Goal: Task Accomplishment & Management: Manage account settings

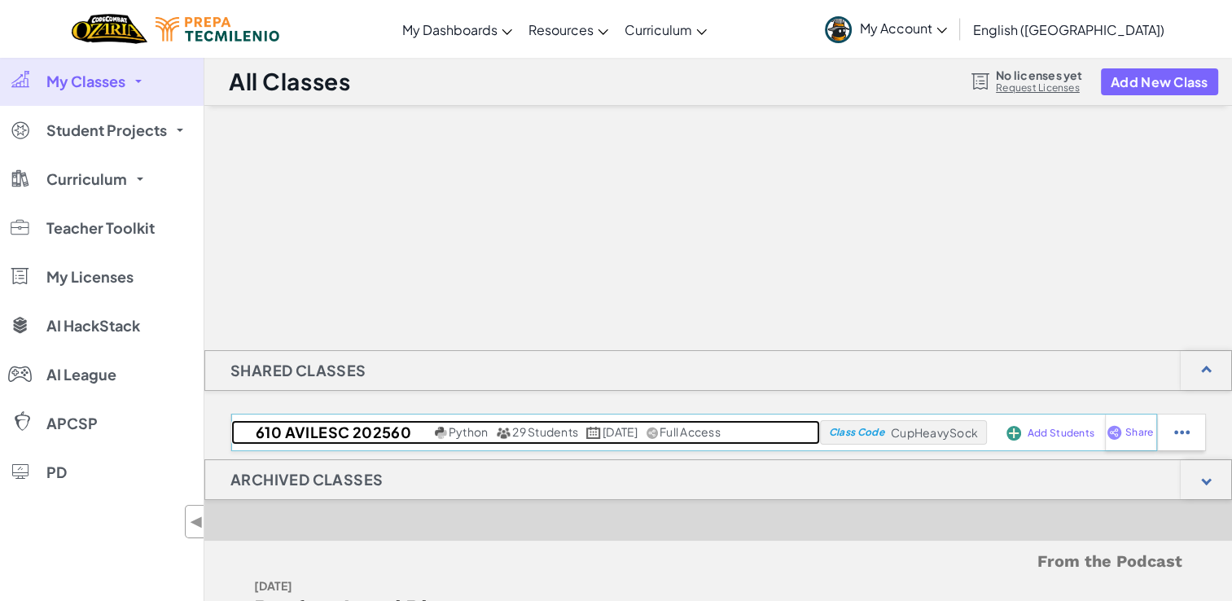
click at [324, 432] on h2 "610 AVILESC 202560" at bounding box center [330, 432] width 199 height 24
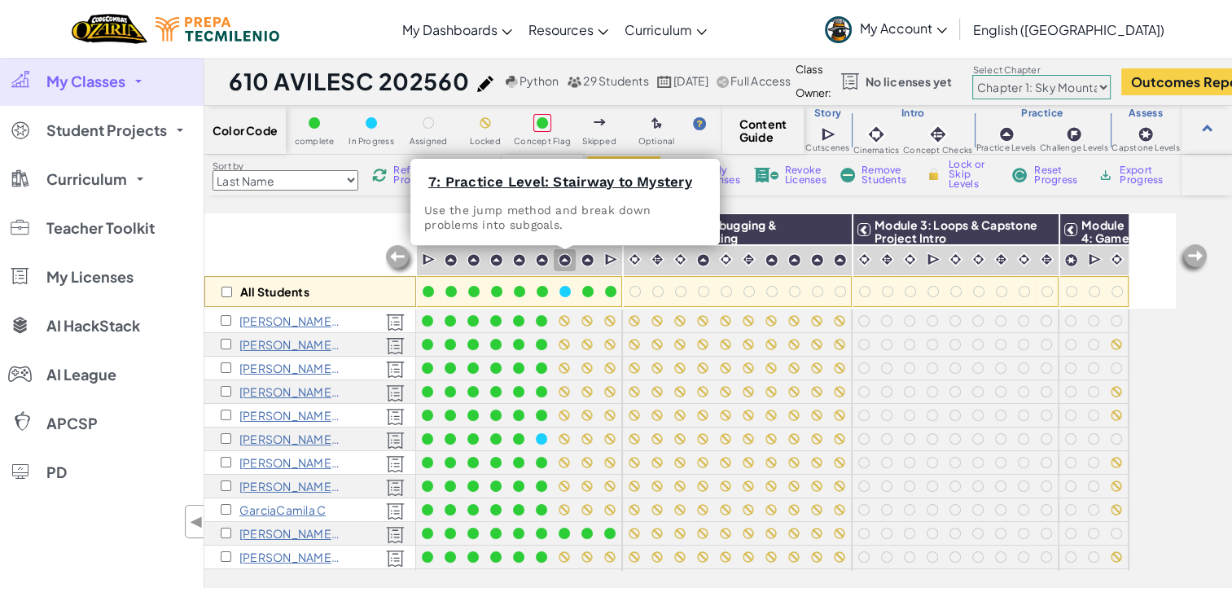
click at [562, 256] on img at bounding box center [565, 260] width 14 height 14
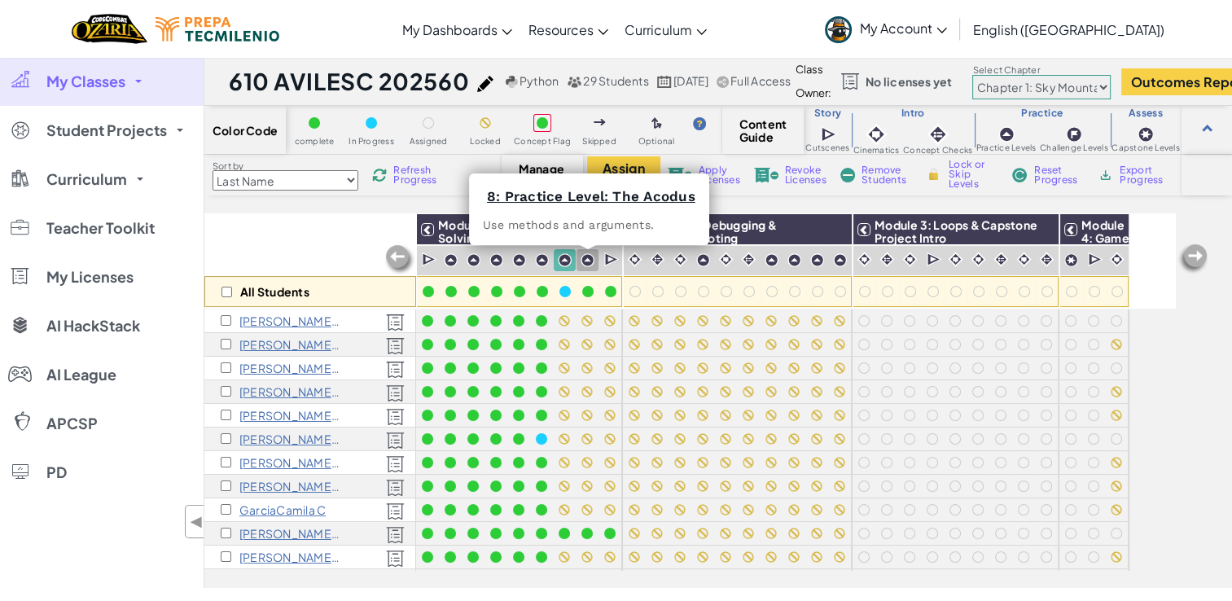
click at [585, 262] on img at bounding box center [587, 260] width 14 height 14
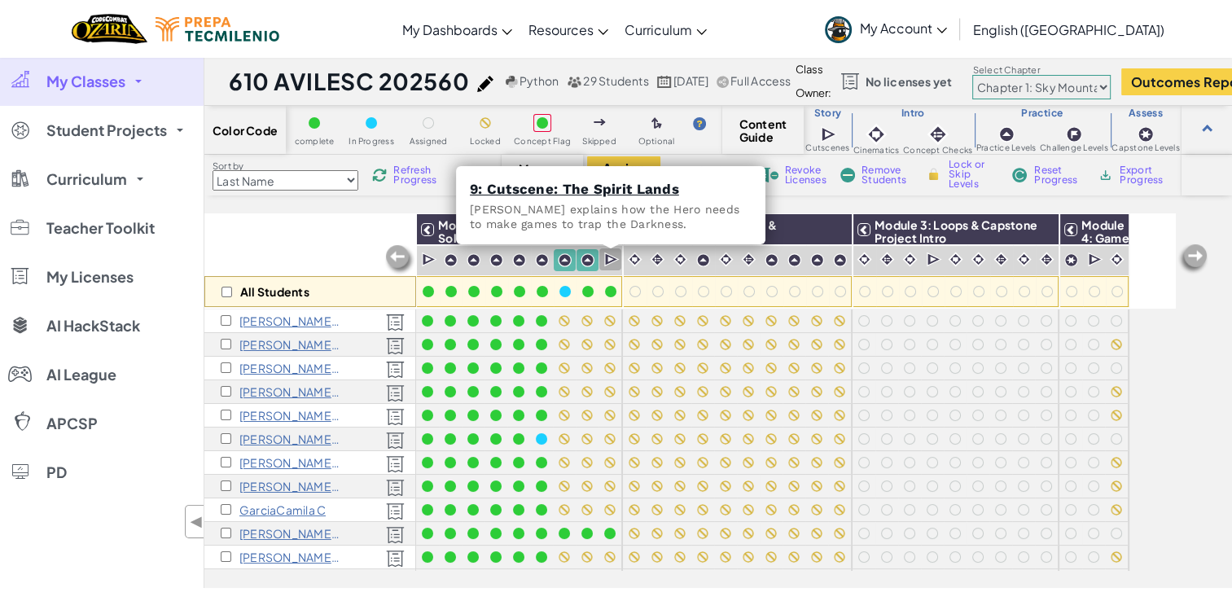
click at [609, 261] on img at bounding box center [611, 260] width 15 height 16
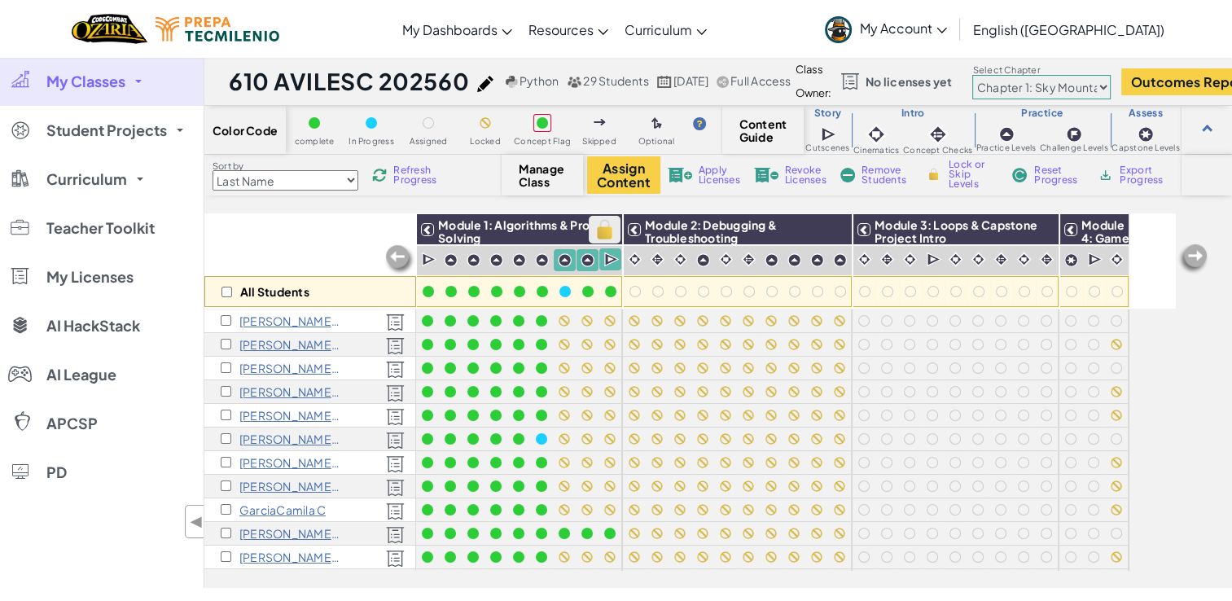
click at [602, 230] on img at bounding box center [604, 229] width 28 height 24
checkbox input "true"
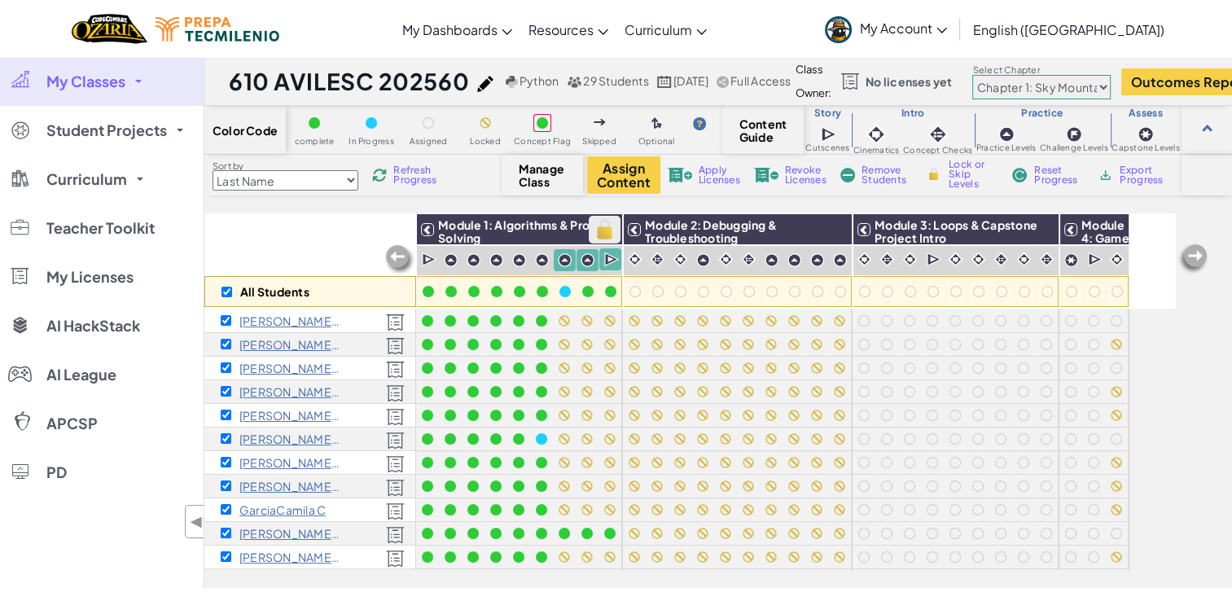
checkbox input "true"
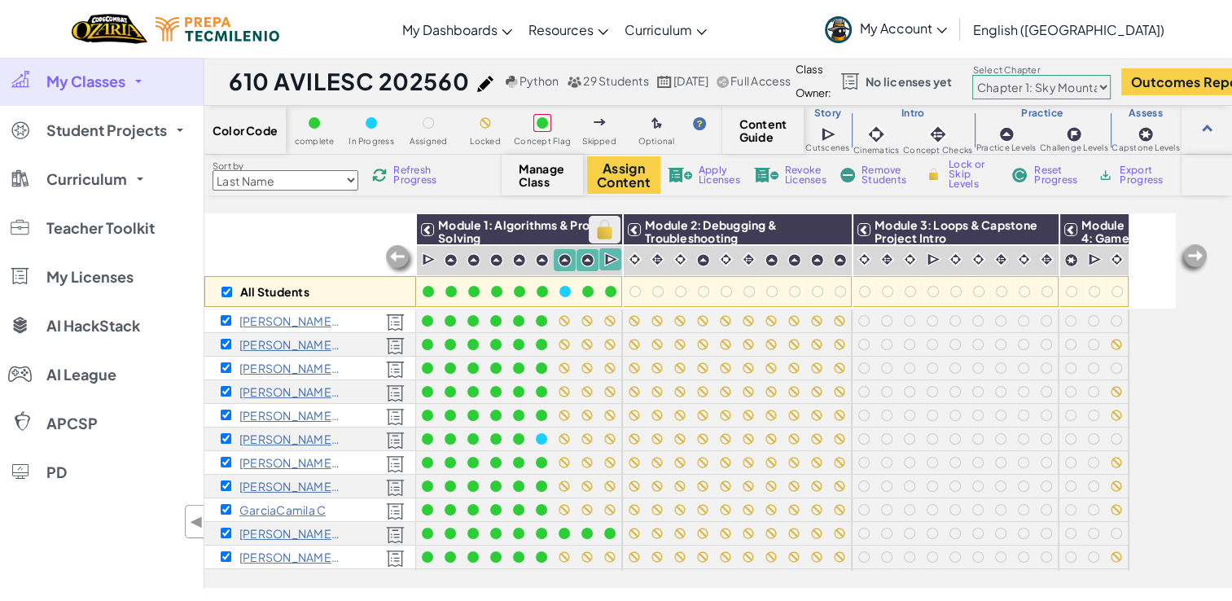
checkbox input "true"
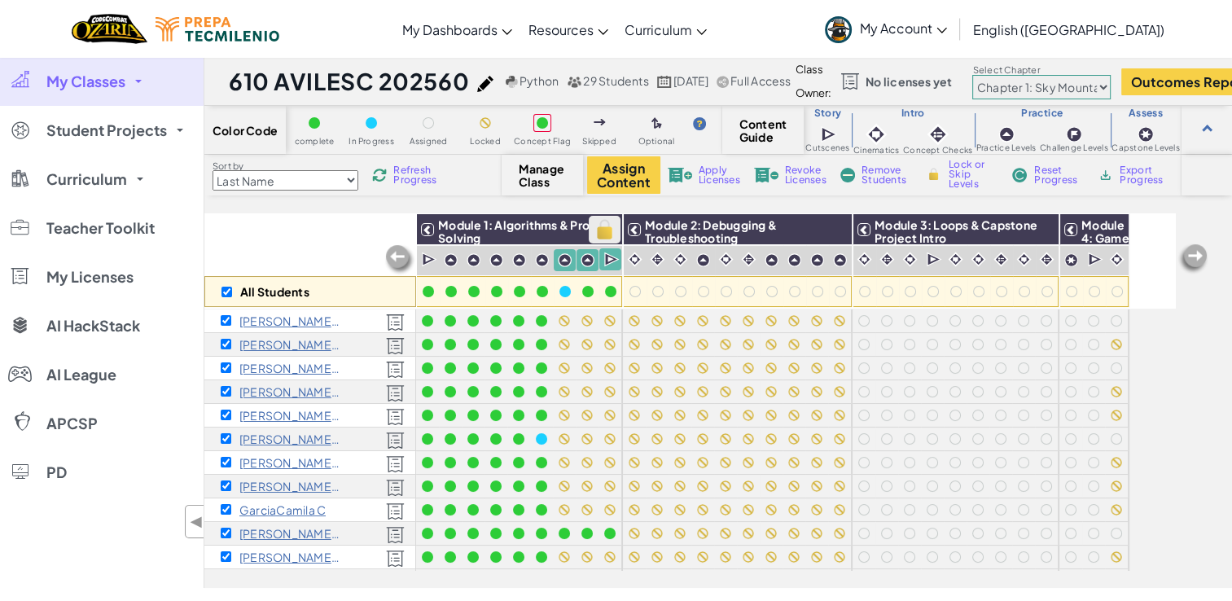
checkbox input "true"
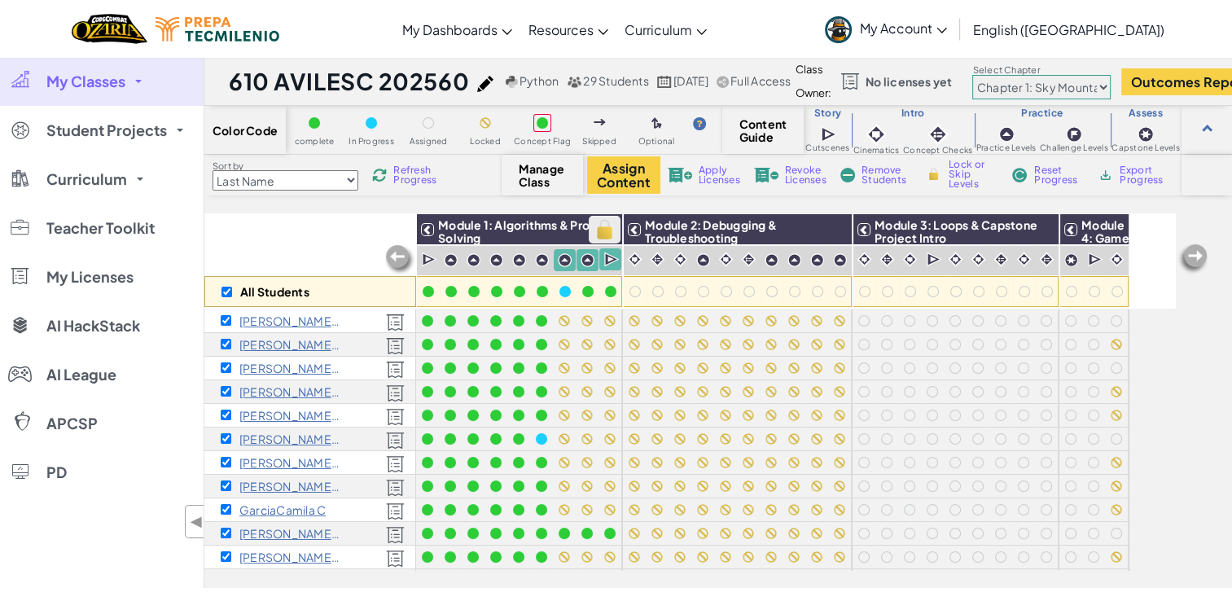
checkbox input "true"
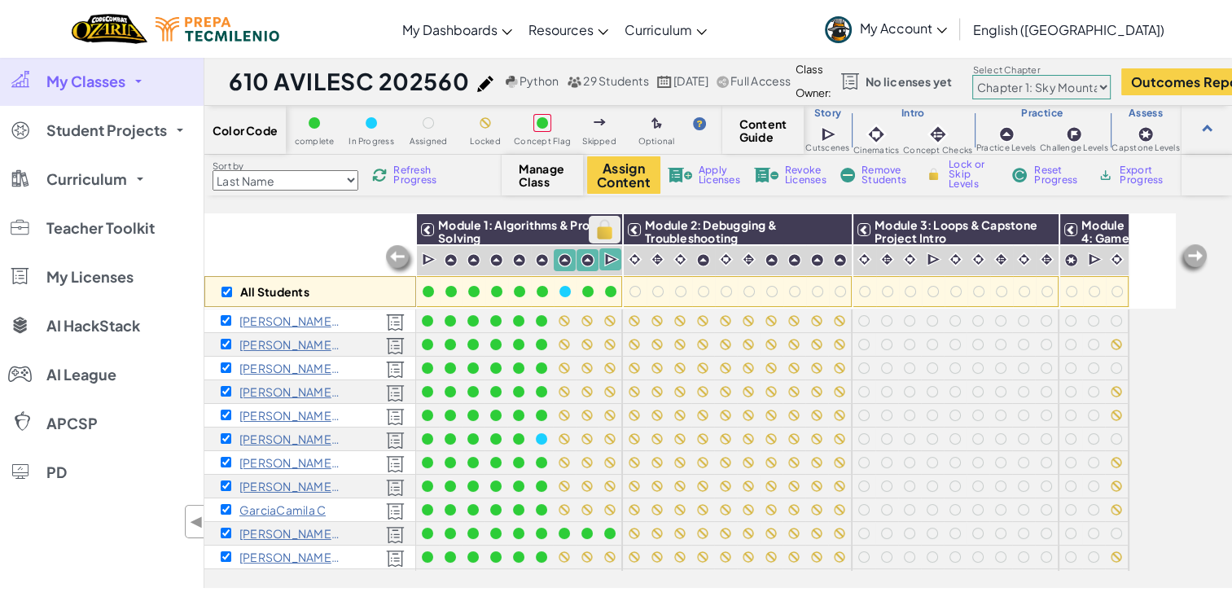
checkbox input "true"
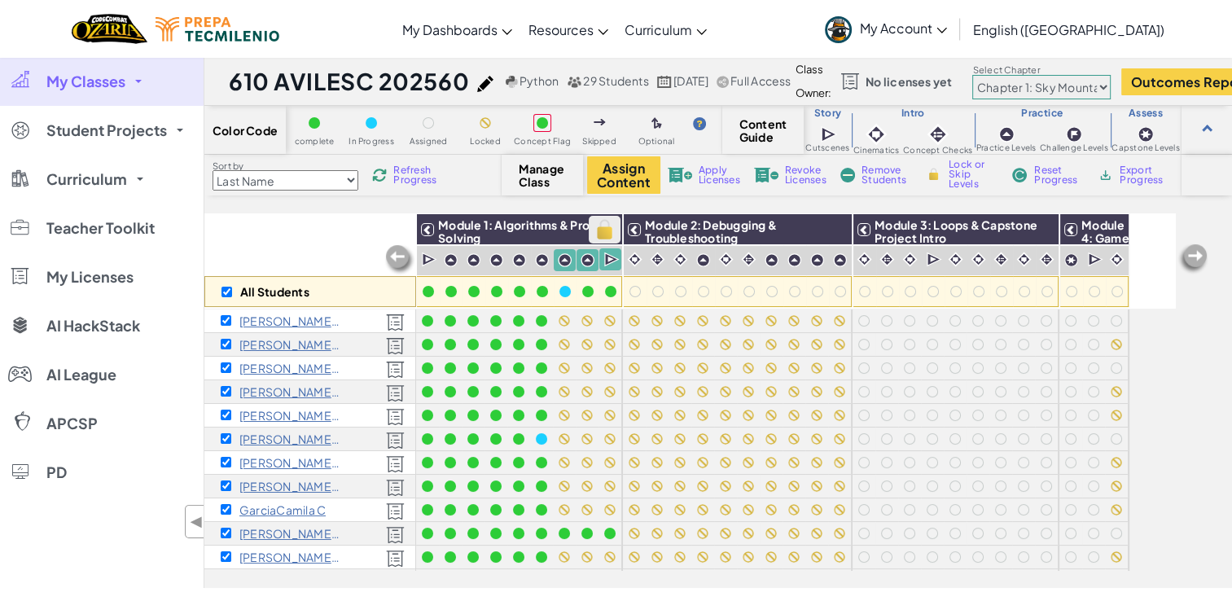
checkbox input "true"
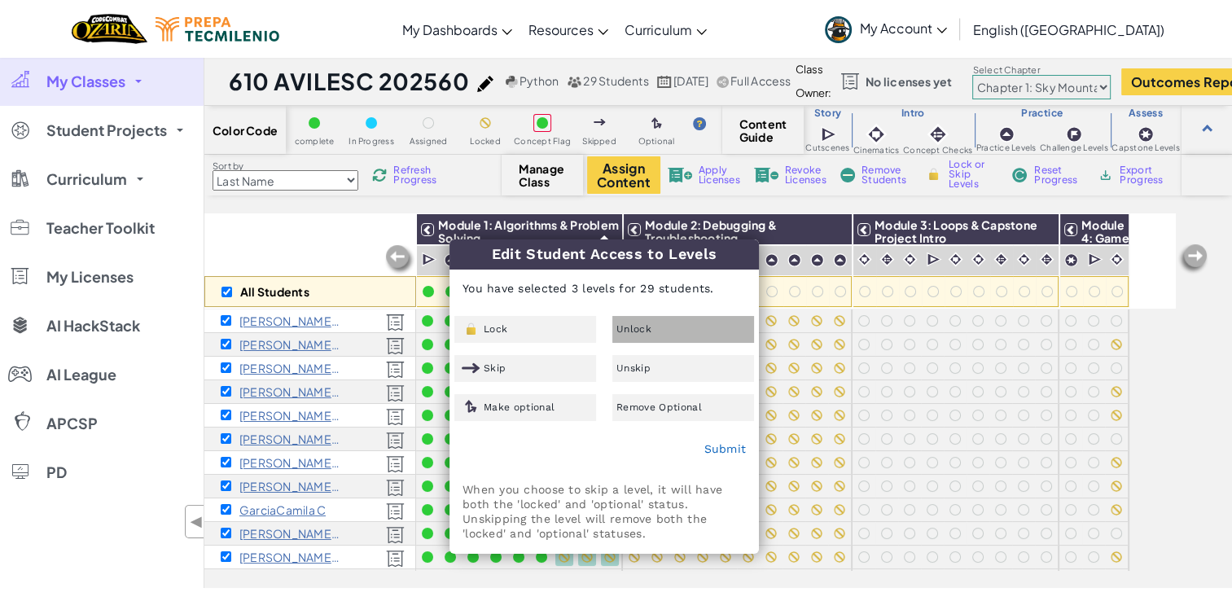
click at [627, 320] on div "Unlock" at bounding box center [683, 329] width 142 height 27
click at [729, 458] on div "Submit" at bounding box center [604, 449] width 308 height 41
click at [729, 451] on link "Submit" at bounding box center [724, 448] width 42 height 13
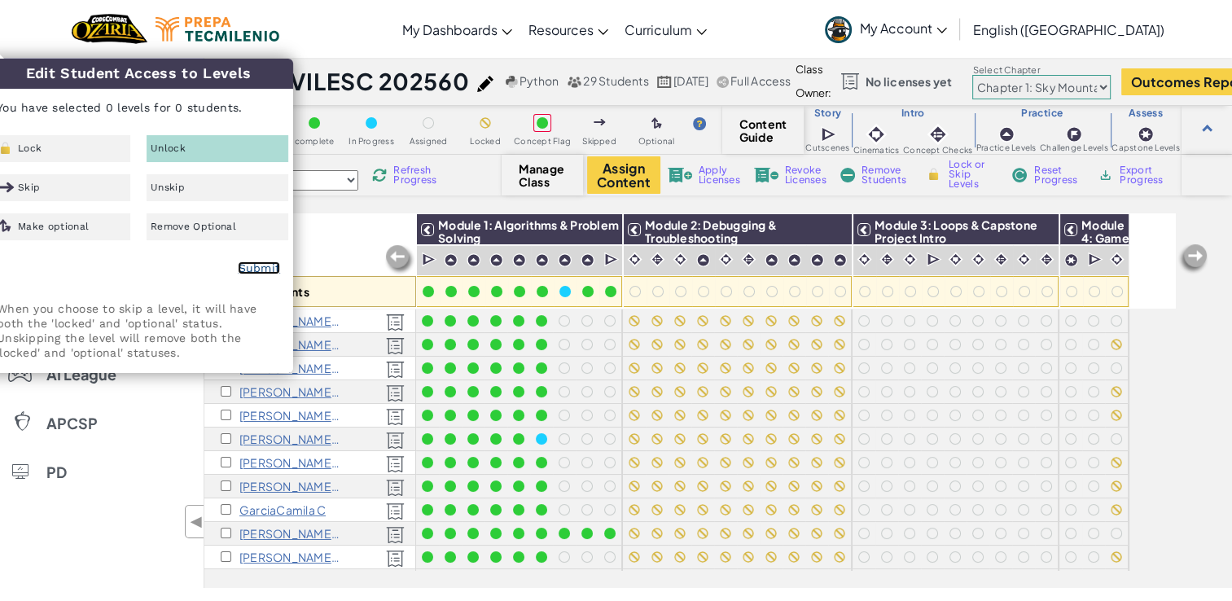
checkbox input "false"
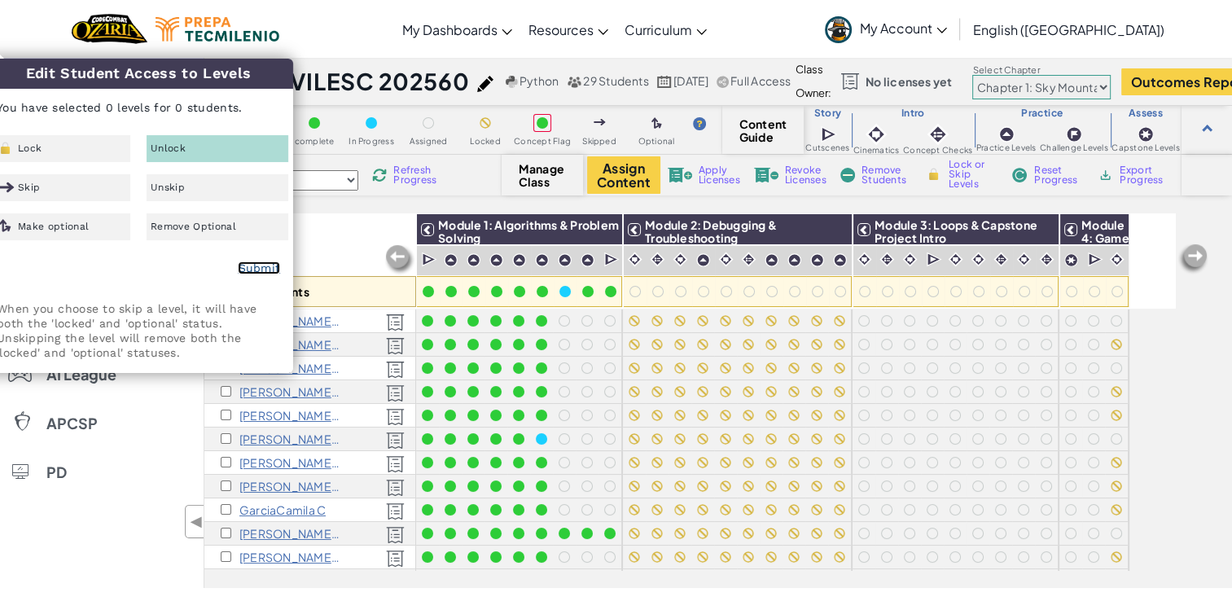
checkbox input "false"
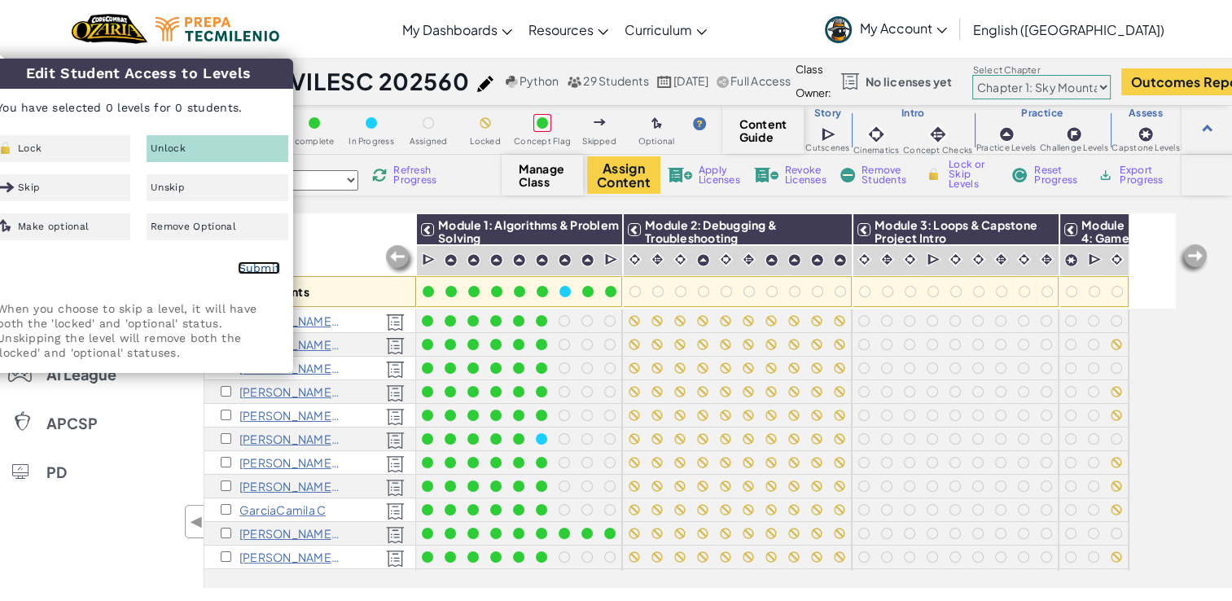
checkbox input "false"
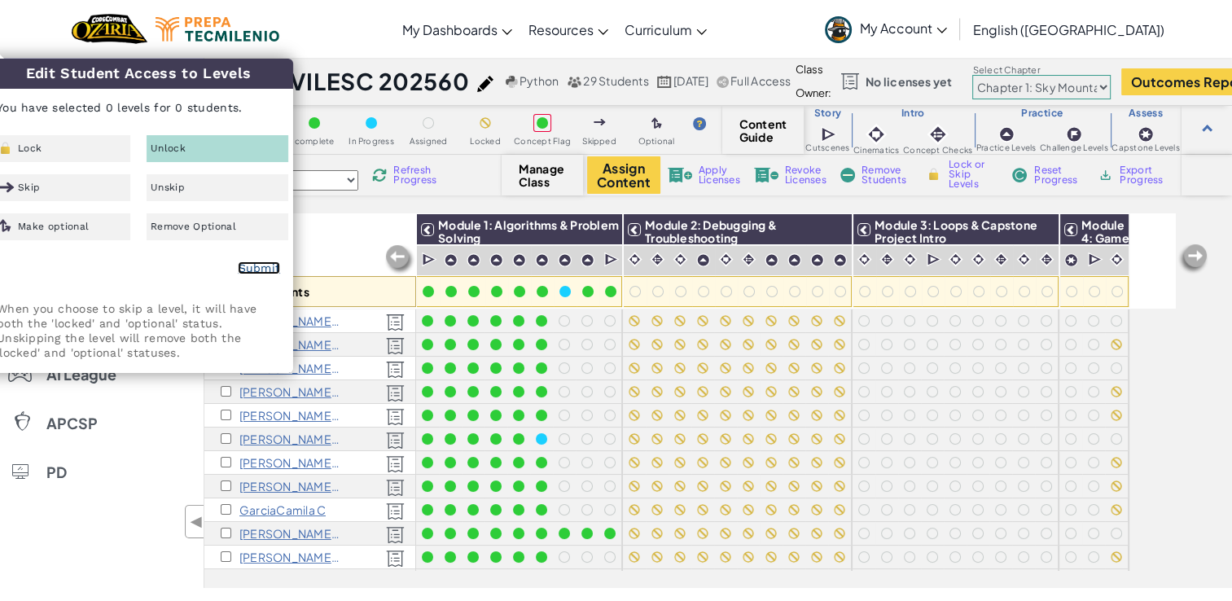
checkbox input "false"
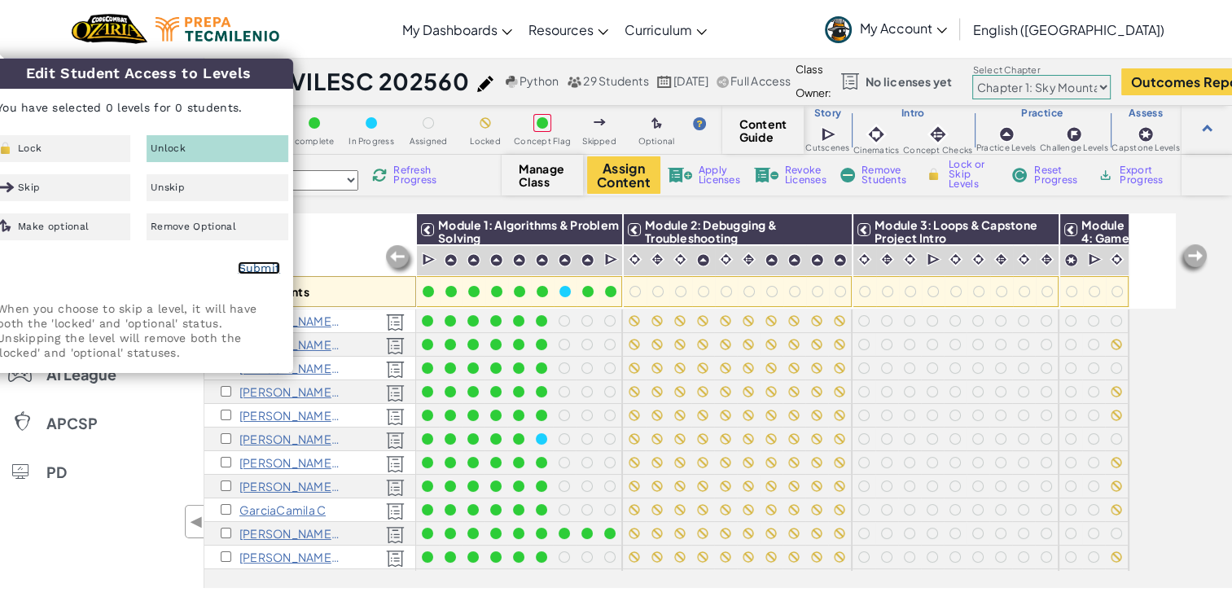
checkbox input "false"
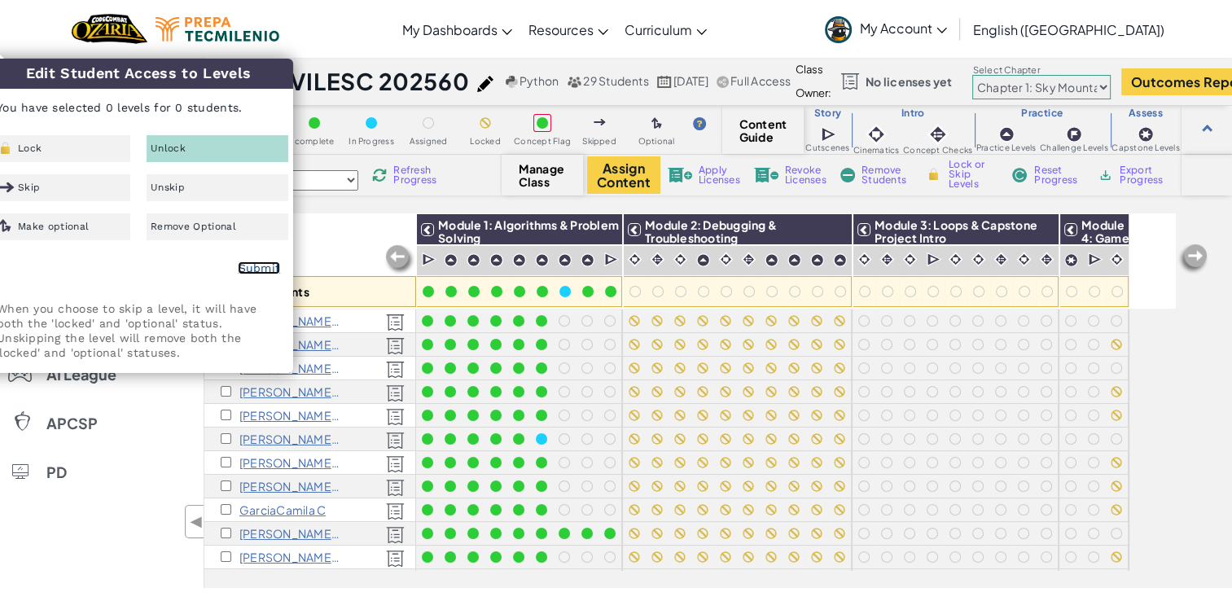
checkbox input "false"
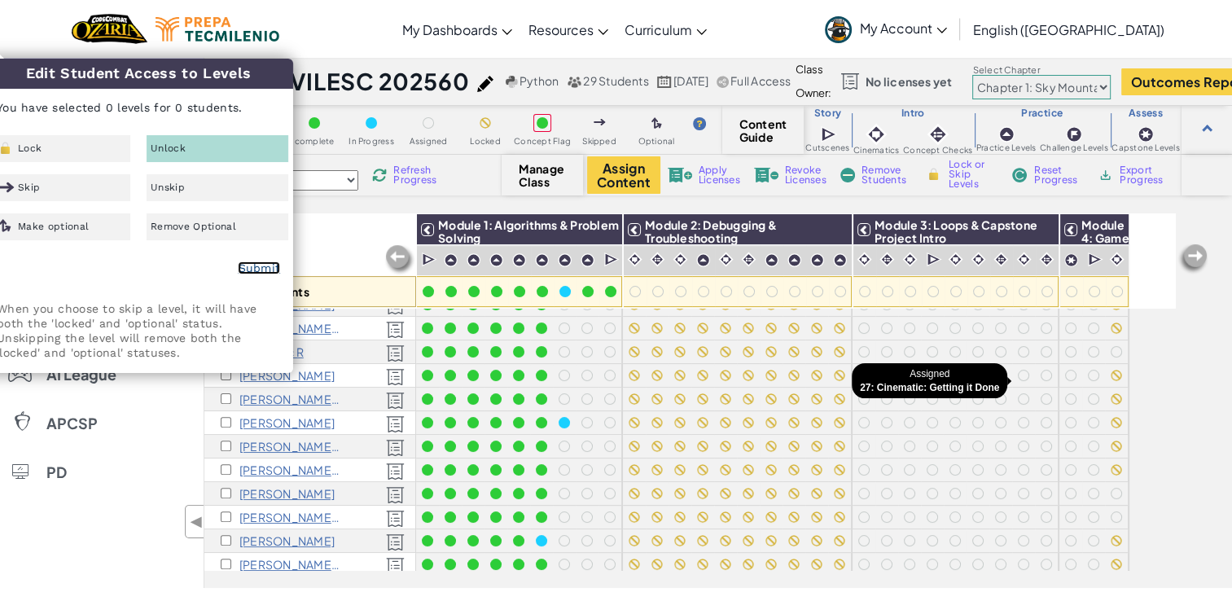
scroll to position [435, 0]
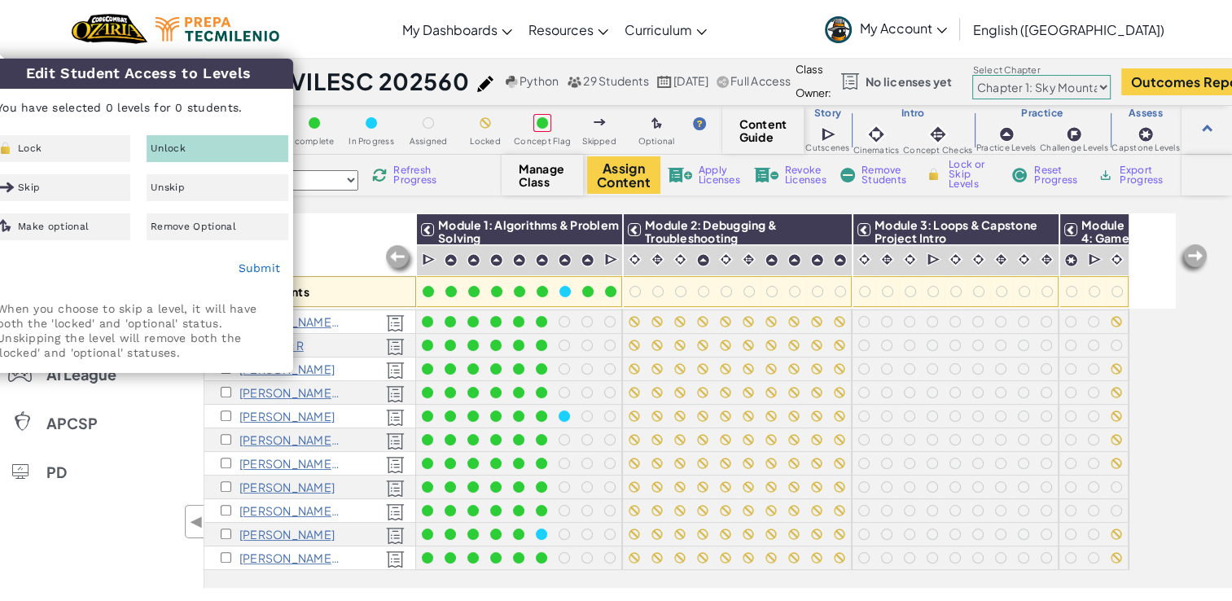
click at [353, 207] on div "Color Code complete In Progress Assigned Locked Concept Flag Skipped Optional C…" at bounding box center [717, 347] width 1027 height 482
